Goal: Task Accomplishment & Management: Manage account settings

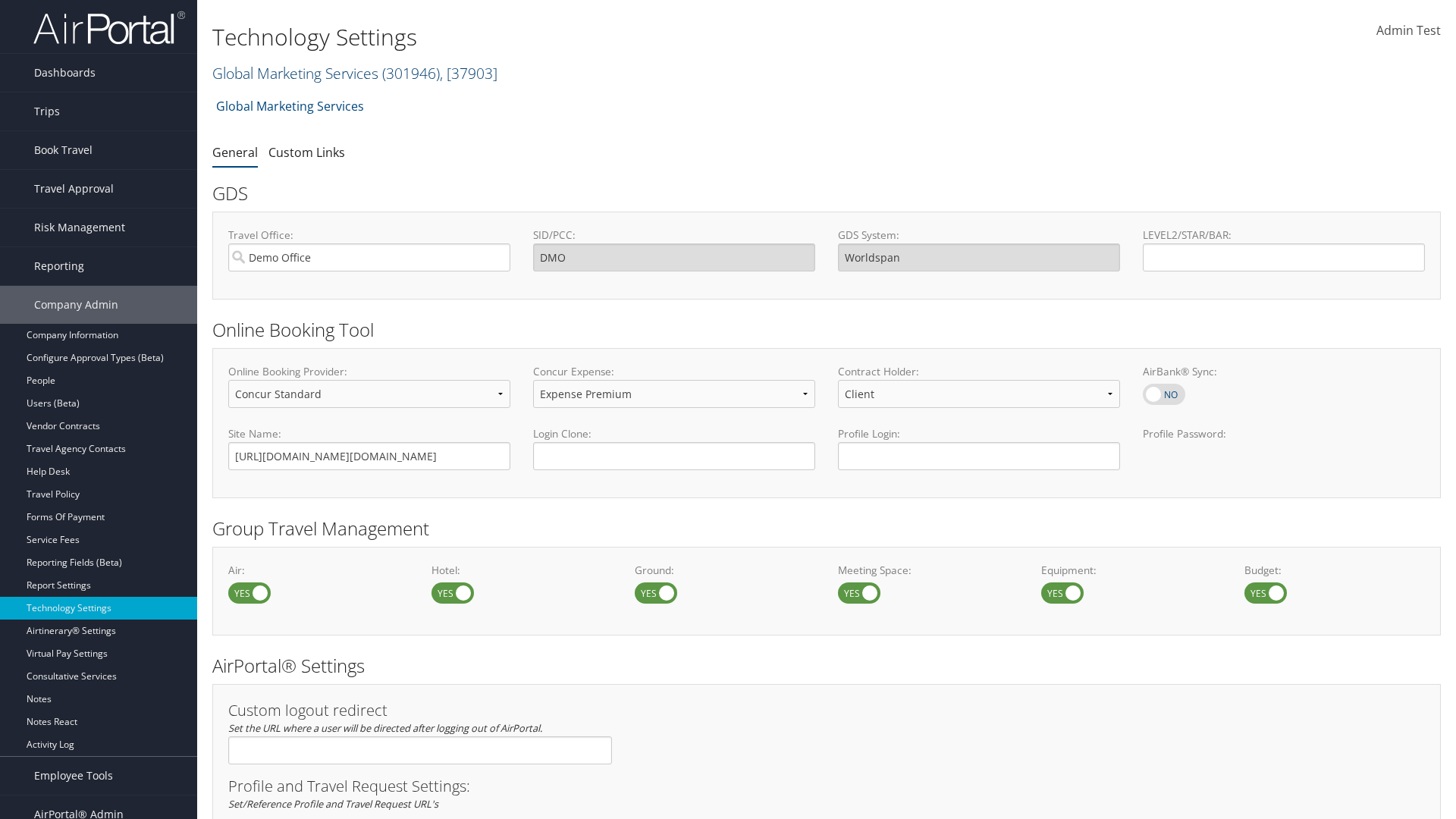
click at [294, 73] on link "Global Marketing Services ( 301946 ) , [ 37903 ]" at bounding box center [354, 73] width 285 height 21
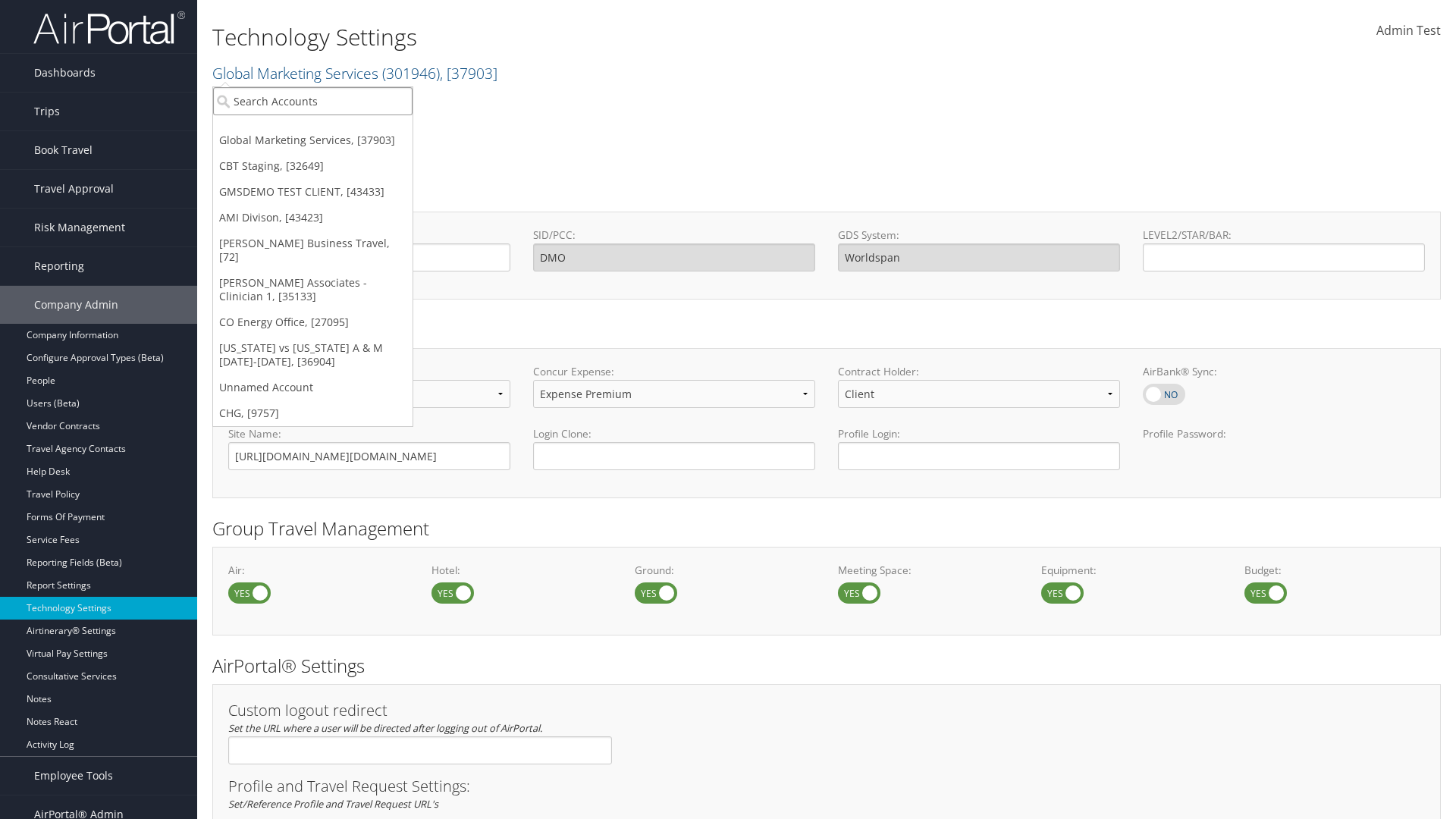
click at [313, 100] on input "search" at bounding box center [313, 101] width 200 height 28
type input "GMSDEMO TEST CLIENT"
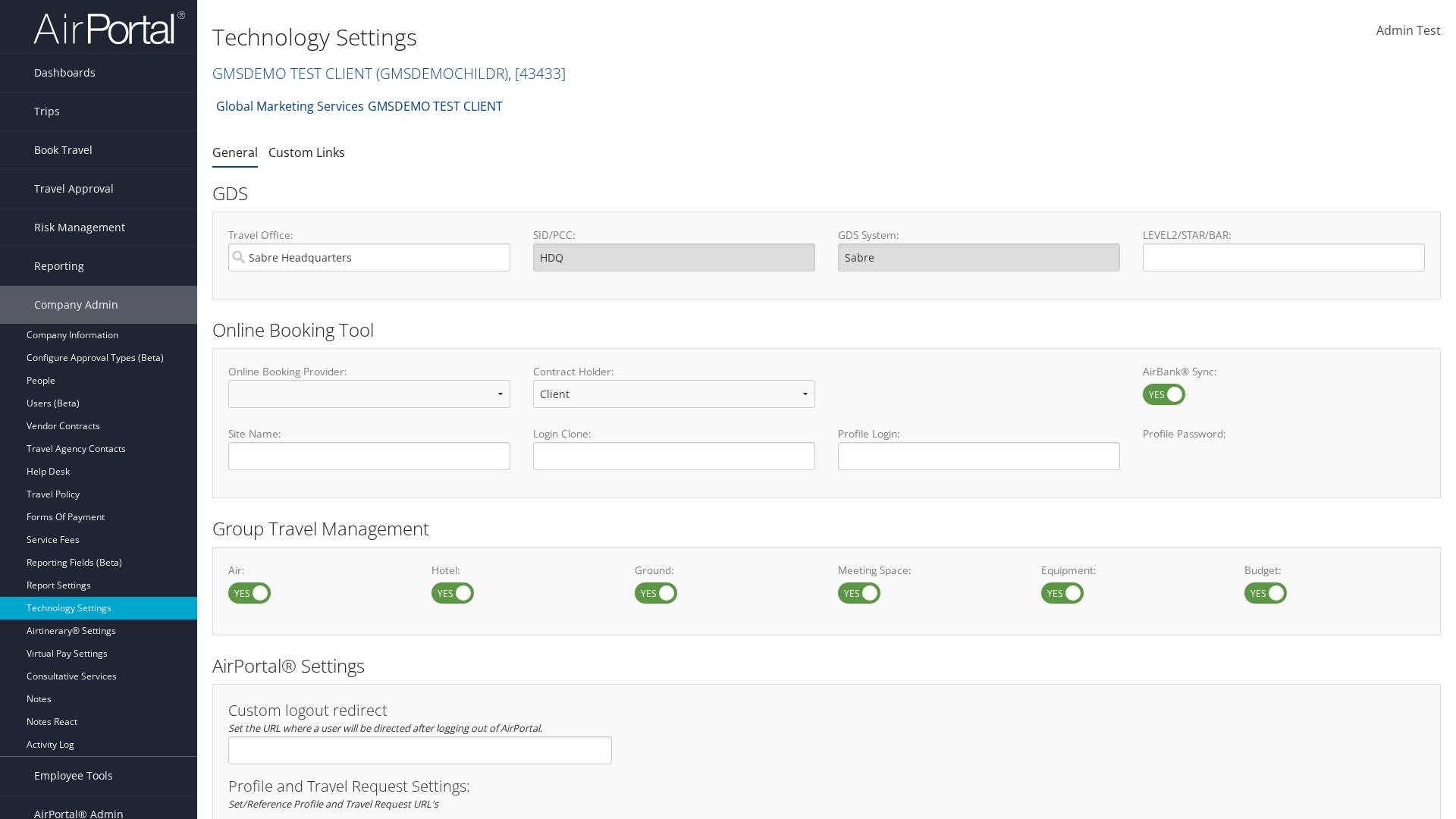
scroll to position [513, 0]
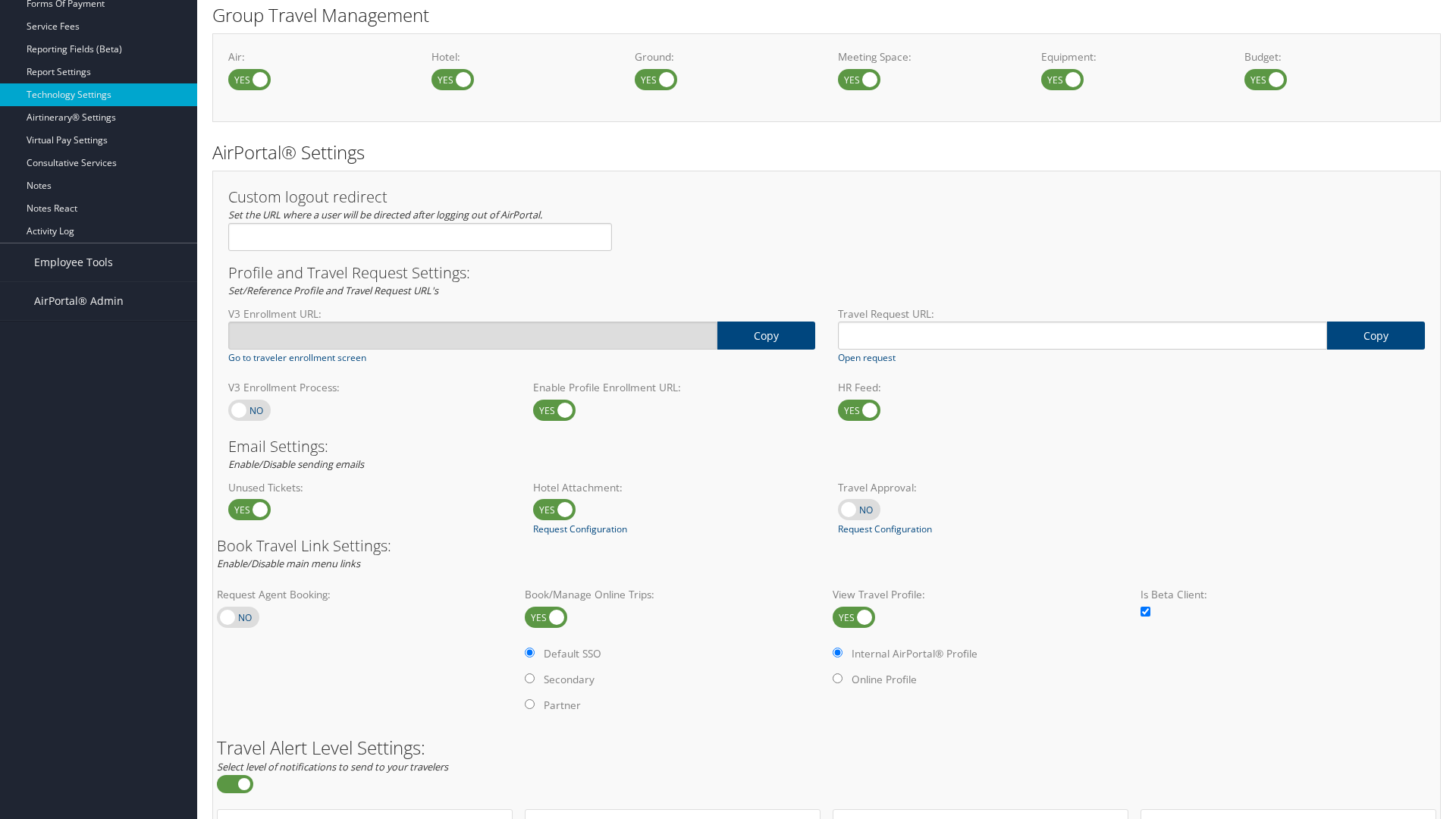
click at [249, 409] on label at bounding box center [249, 410] width 43 height 21
click at [245, 409] on input "checkbox" at bounding box center [241, 411] width 9 height 9
checkbox input "true"
type input "[URL][DOMAIN_NAME]"
click at [249, 409] on label at bounding box center [249, 410] width 43 height 21
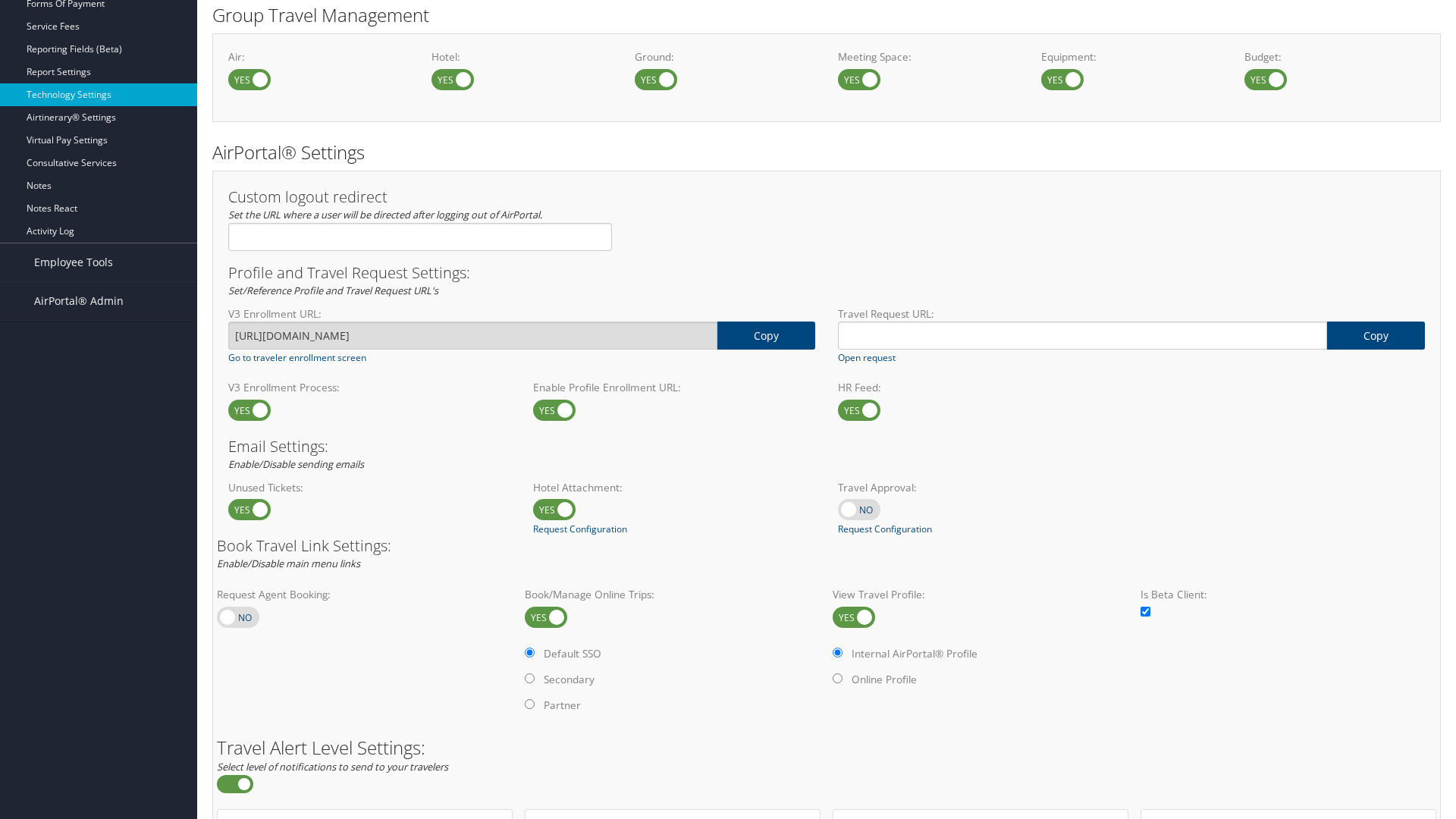
click at [245, 409] on input "checkbox" at bounding box center [241, 411] width 9 height 9
checkbox input "false"
